Goal: Manage account settings

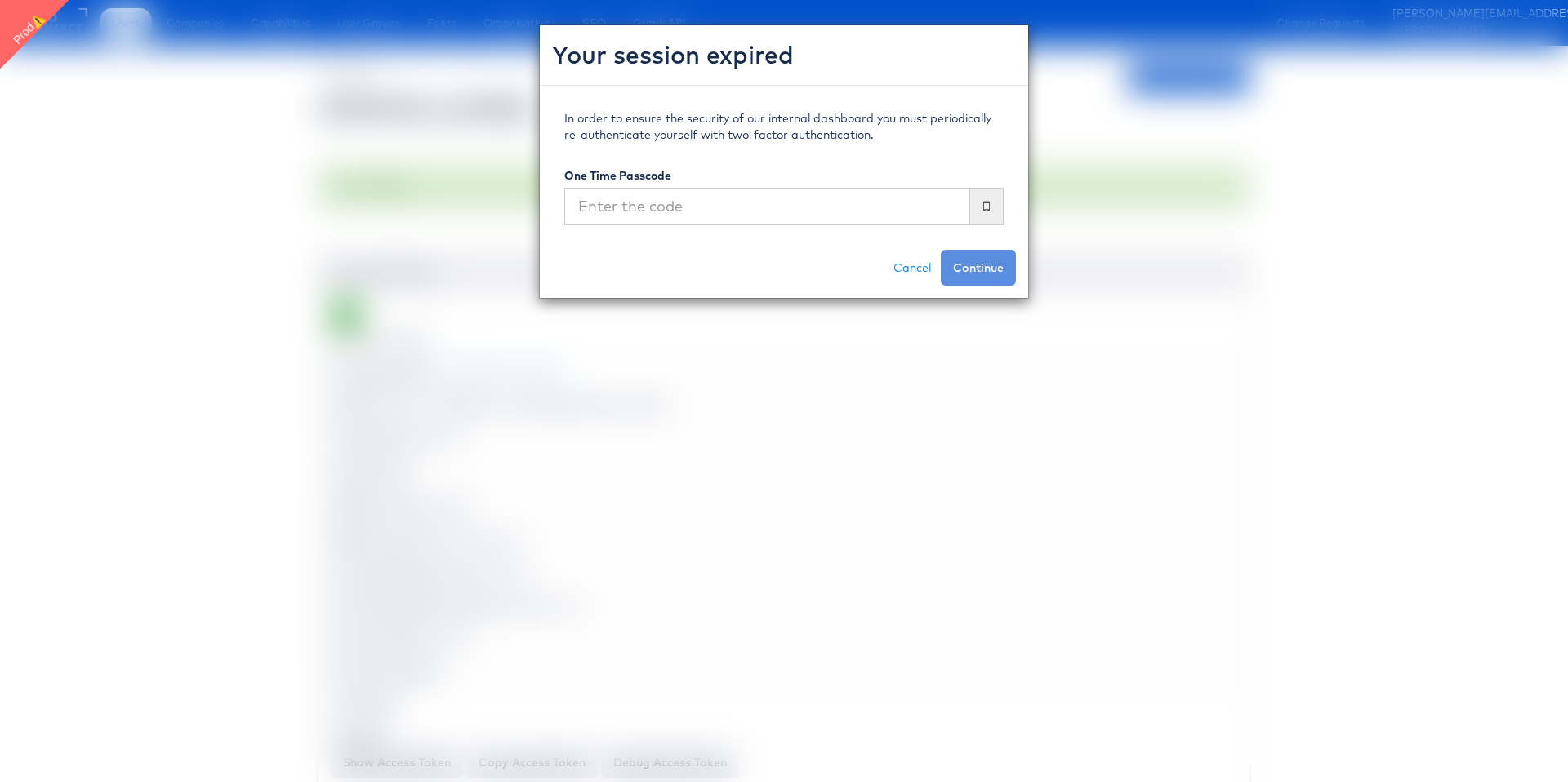
scroll to position [2565, 0]
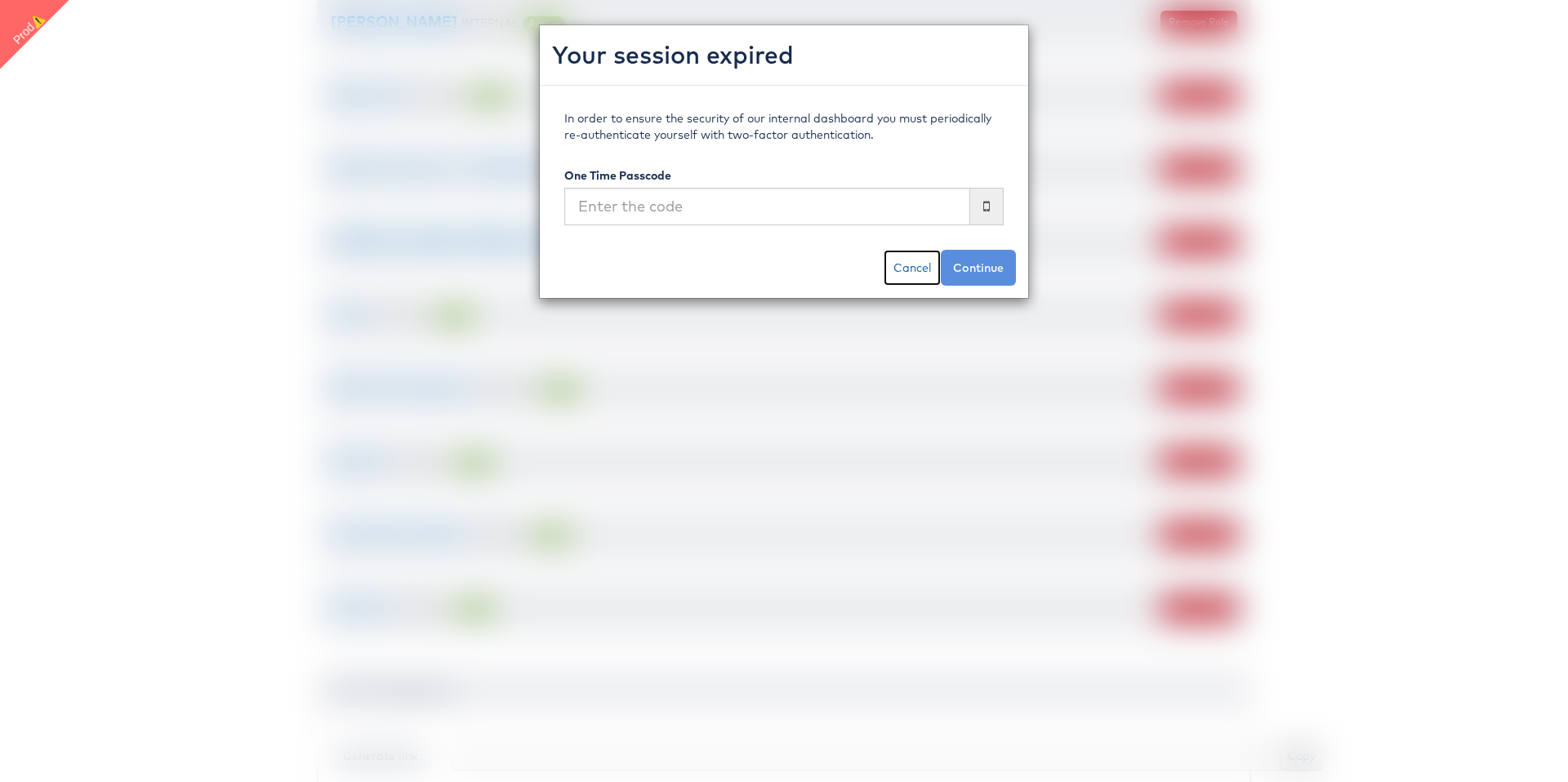
click at [914, 276] on link "Cancel" at bounding box center [911, 268] width 57 height 36
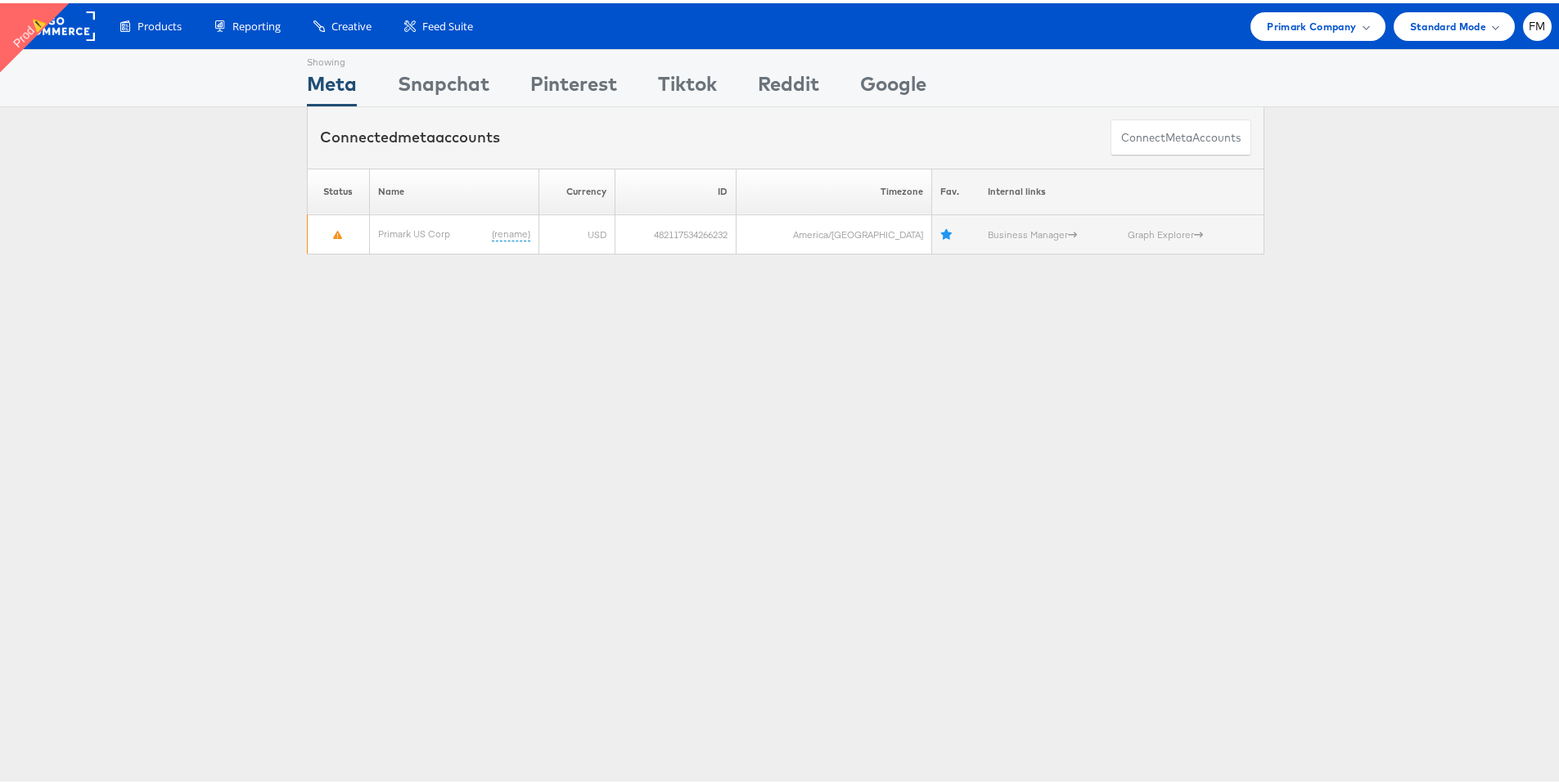
click at [866, 0] on html "Products Product Catalogs Enhance Your Product Catalog, Map Them to Publishers,…" at bounding box center [786, 392] width 1572 height 784
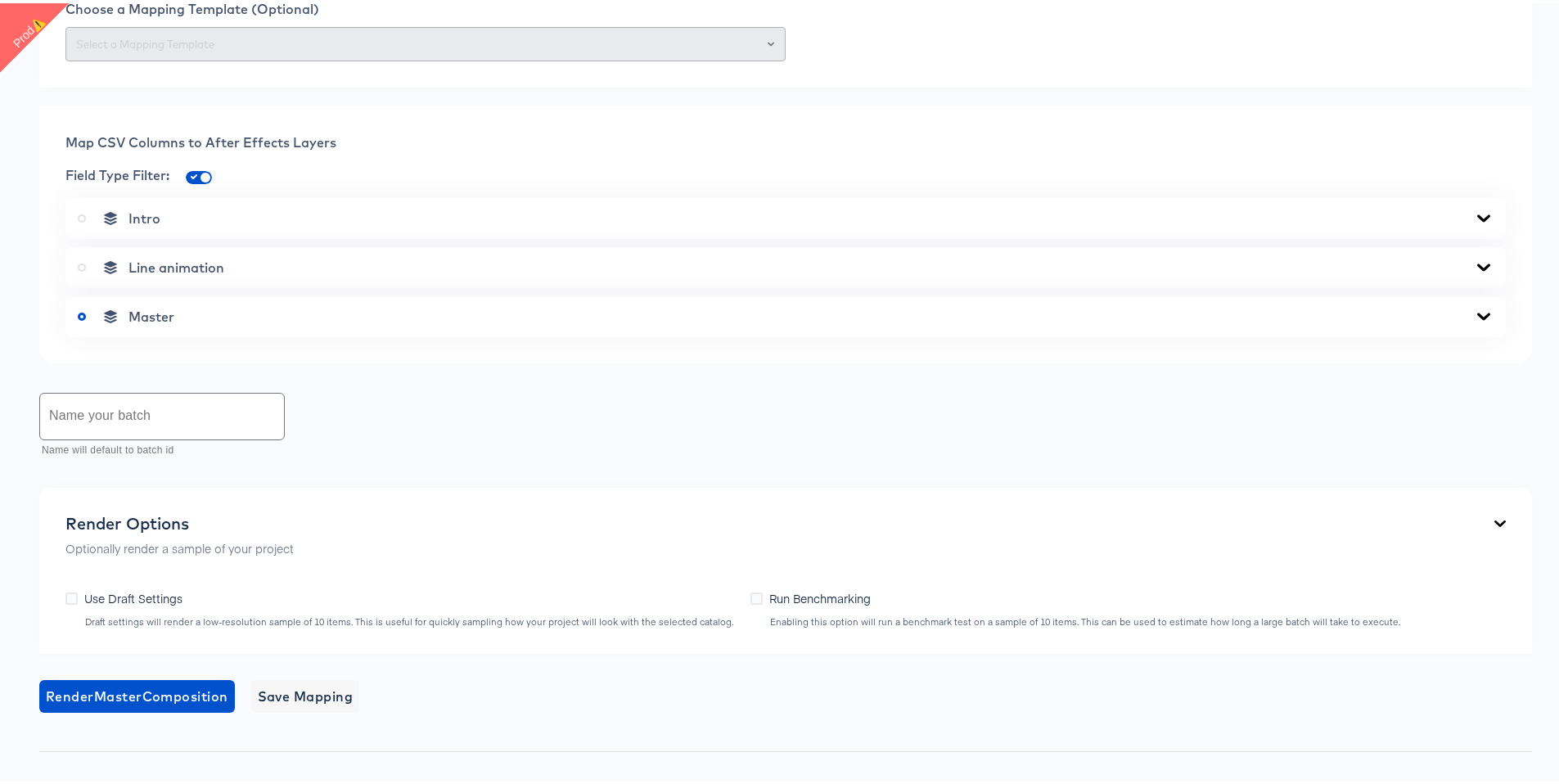
scroll to position [537, 0]
